Goal: Task Accomplishment & Management: Manage account settings

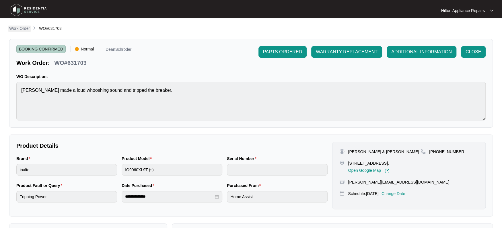
click at [16, 30] on p "Work Order" at bounding box center [19, 29] width 21 height 6
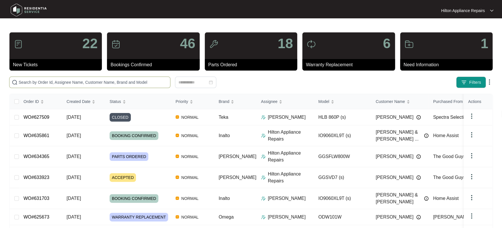
click at [29, 82] on input "text" at bounding box center [93, 82] width 149 height 6
paste input "WO#614244"
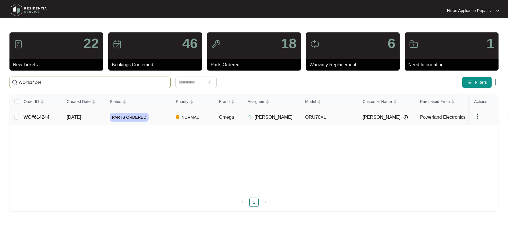
type input "WO#614244"
click at [75, 117] on span "[DATE]" at bounding box center [74, 117] width 14 height 5
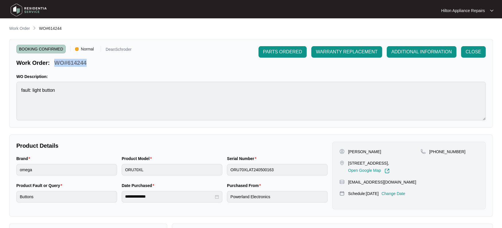
drag, startPoint x: 89, startPoint y: 65, endPoint x: 55, endPoint y: 60, distance: 33.9
click at [55, 60] on div "Work Order: WO#614244" at bounding box center [73, 62] width 115 height 10
copy p "WO#614244"
click at [20, 28] on p "Work Order" at bounding box center [19, 29] width 21 height 6
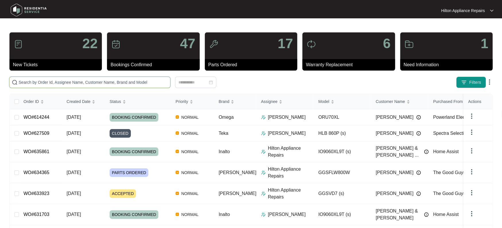
click at [28, 83] on input "text" at bounding box center [93, 82] width 149 height 6
paste input "WO#635140"
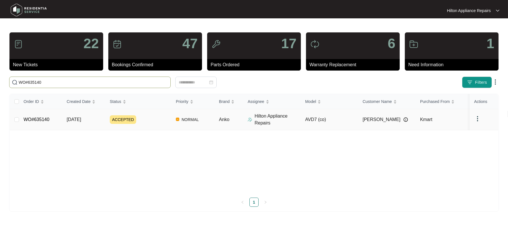
type input "WO#635140"
click at [76, 118] on span "[DATE]" at bounding box center [74, 119] width 14 height 5
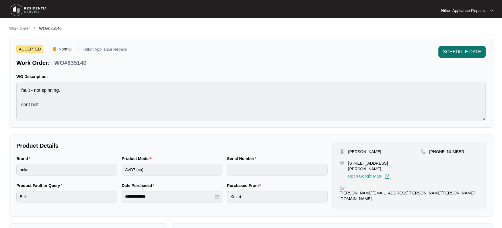
click at [462, 51] on span "SCHEDULE DATE" at bounding box center [462, 52] width 38 height 7
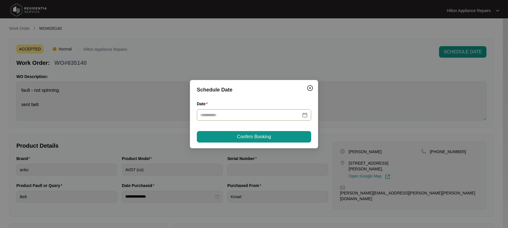
click at [303, 113] on div at bounding box center [253, 115] width 107 height 6
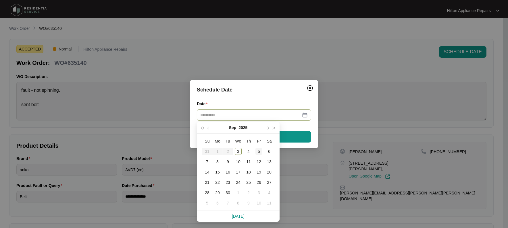
click at [259, 152] on div "5" at bounding box center [258, 151] width 7 height 7
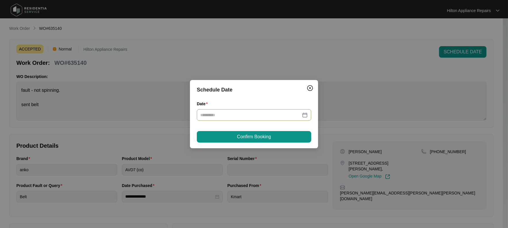
type input "**********"
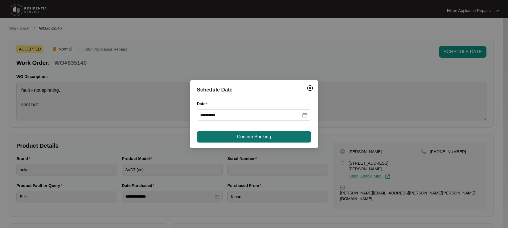
click at [246, 139] on span "Confirm Booking" at bounding box center [254, 137] width 34 height 7
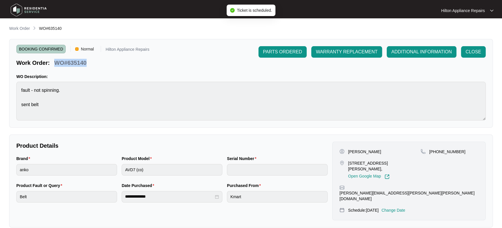
drag, startPoint x: 84, startPoint y: 65, endPoint x: 55, endPoint y: 63, distance: 28.5
click at [55, 63] on div "Work Order: WO#635140" at bounding box center [82, 62] width 133 height 10
copy p "WO#635140"
click at [20, 28] on p "Work Order" at bounding box center [19, 29] width 21 height 6
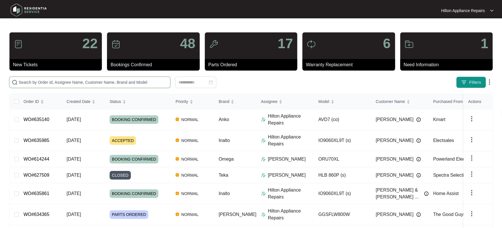
click at [39, 82] on input "text" at bounding box center [93, 82] width 149 height 6
paste input "WO#635140"
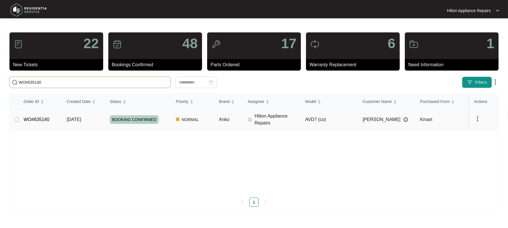
type input "WO#635140"
click at [202, 82] on span "Re-assign Selected Tickets" at bounding box center [215, 82] width 55 height 7
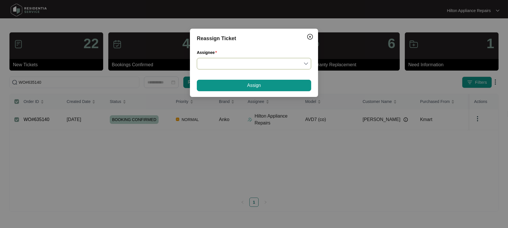
click at [308, 64] on div at bounding box center [254, 63] width 114 height 11
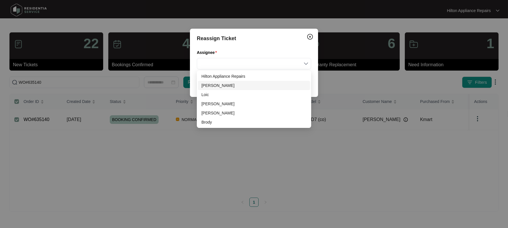
click at [211, 85] on div "[PERSON_NAME]" at bounding box center [253, 85] width 105 height 6
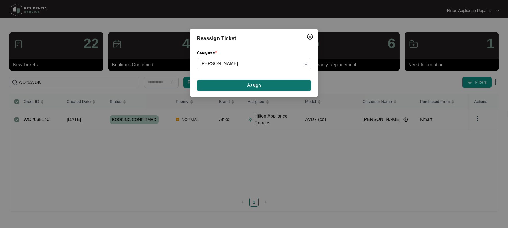
click at [241, 85] on button "Assign" at bounding box center [254, 85] width 114 height 11
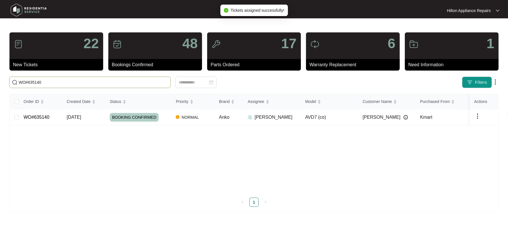
click at [43, 84] on input "WO#635140" at bounding box center [93, 82] width 149 height 6
click at [73, 118] on span "[DATE]" at bounding box center [74, 117] width 14 height 5
